Goal: Task Accomplishment & Management: Use online tool/utility

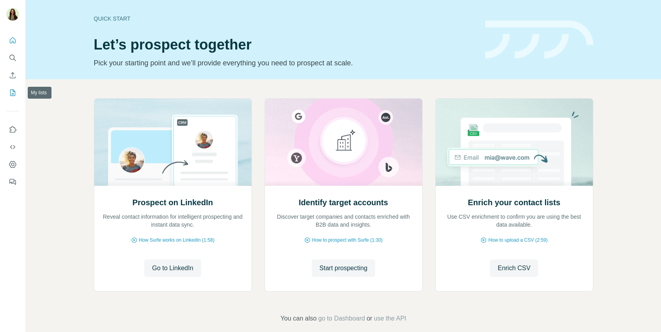
click at [14, 87] on button "My lists" at bounding box center [12, 93] width 13 height 14
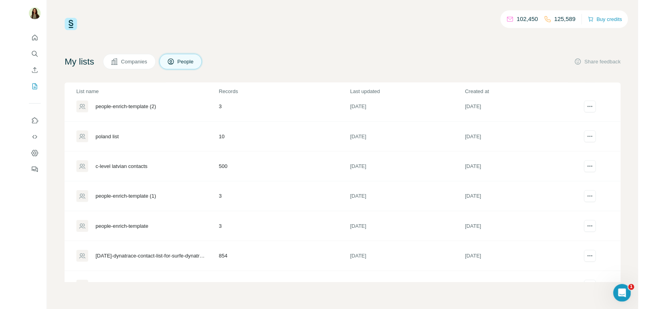
scroll to position [80, 0]
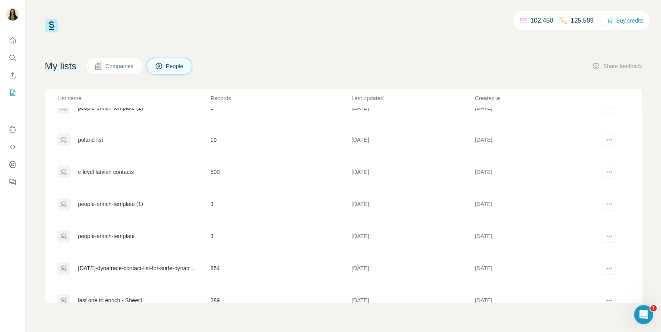
click at [110, 264] on div "[DATE]-dynatrace-contact-list-for-surfe-dynatrace - contact-list-for-surfe-dyna…" at bounding box center [137, 268] width 119 height 8
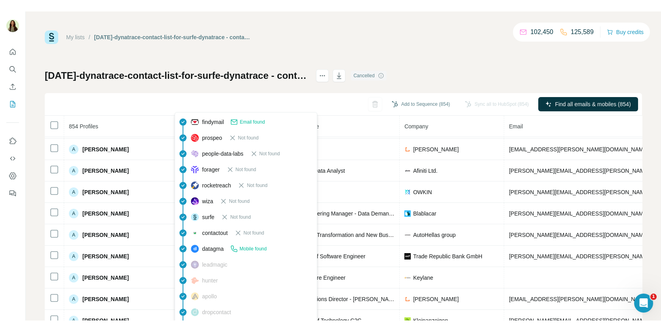
scroll to position [40, 3]
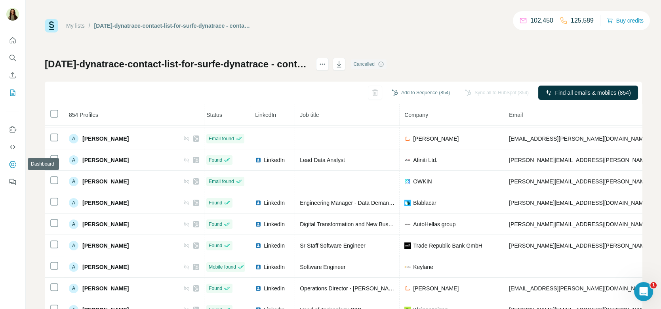
click at [13, 163] on icon "Dashboard" at bounding box center [12, 164] width 3 height 3
click at [13, 38] on icon "Quick start" at bounding box center [13, 40] width 8 height 8
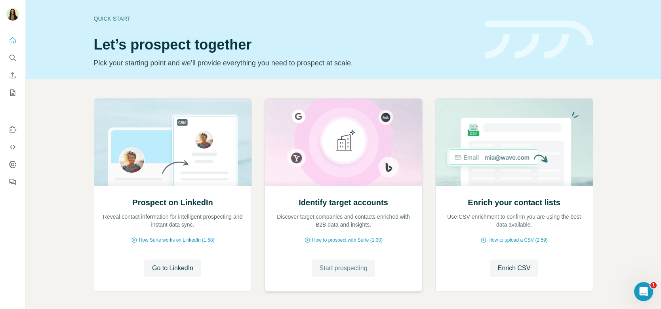
click at [340, 265] on span "Start prospecting" at bounding box center [344, 269] width 48 height 10
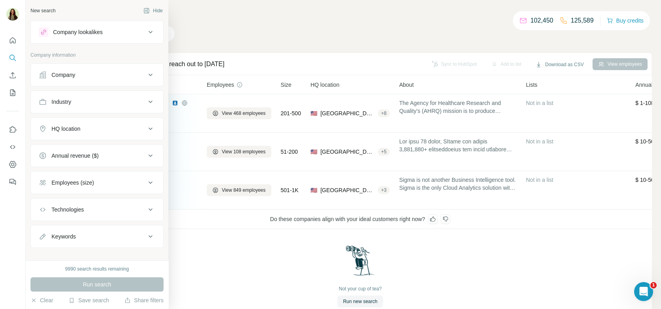
click at [88, 107] on button "Industry" at bounding box center [97, 101] width 132 height 19
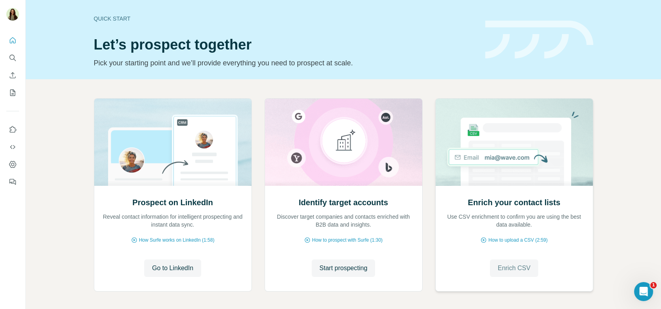
click at [506, 267] on span "Enrich CSV" at bounding box center [514, 269] width 33 height 10
click at [328, 259] on div "Identify target accounts Discover target companies and contacts enriched with B…" at bounding box center [343, 238] width 157 height 105
click at [329, 273] on button "Start prospecting" at bounding box center [344, 268] width 64 height 17
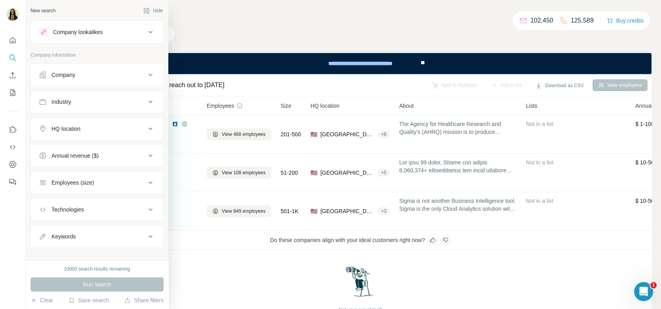
click at [71, 78] on button "Company" at bounding box center [97, 74] width 132 height 19
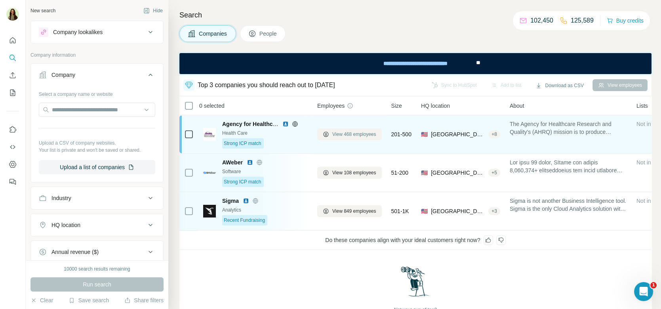
click at [343, 136] on span "View 468 employees" at bounding box center [354, 134] width 44 height 7
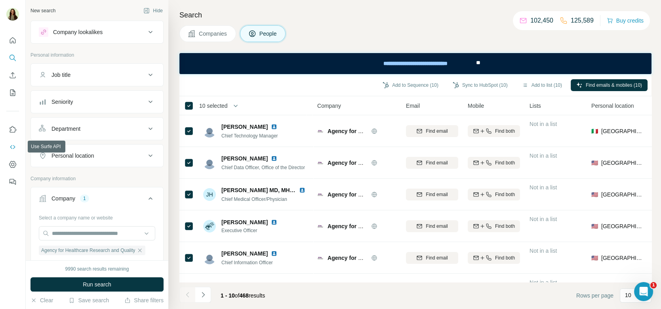
click at [10, 142] on button "Use Surfe API" at bounding box center [12, 147] width 13 height 14
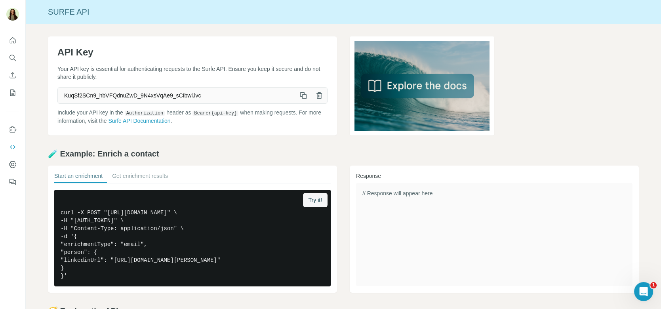
drag, startPoint x: 218, startPoint y: 95, endPoint x: 24, endPoint y: 106, distance: 193.6
click at [27, 105] on div "API Key Your API key is essential for authenticating requests to the Surfe API.…" at bounding box center [344, 212] width 636 height 376
drag, startPoint x: 65, startPoint y: 94, endPoint x: 238, endPoint y: 94, distance: 172.4
click at [238, 94] on span "KuqSf2SCn9_hbVFQdnuZwD_9N4xsVqAe9_sCIbwlJvc" at bounding box center [177, 95] width 238 height 14
click at [575, 104] on link at bounding box center [494, 85] width 289 height 99
